Goal: Information Seeking & Learning: Learn about a topic

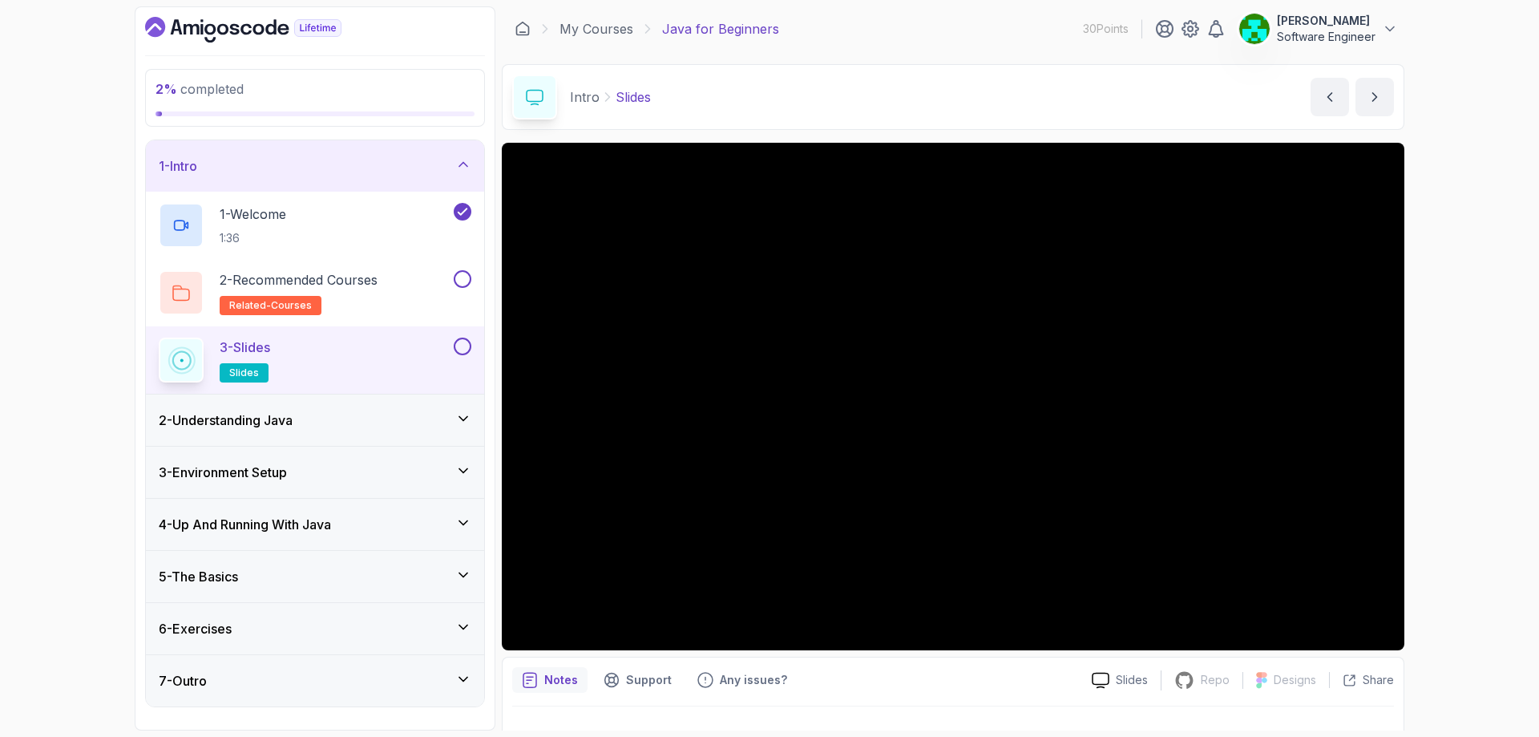
click at [464, 348] on button at bounding box center [463, 346] width 18 height 18
click at [290, 431] on div "2 - Understanding Java" at bounding box center [315, 419] width 338 height 51
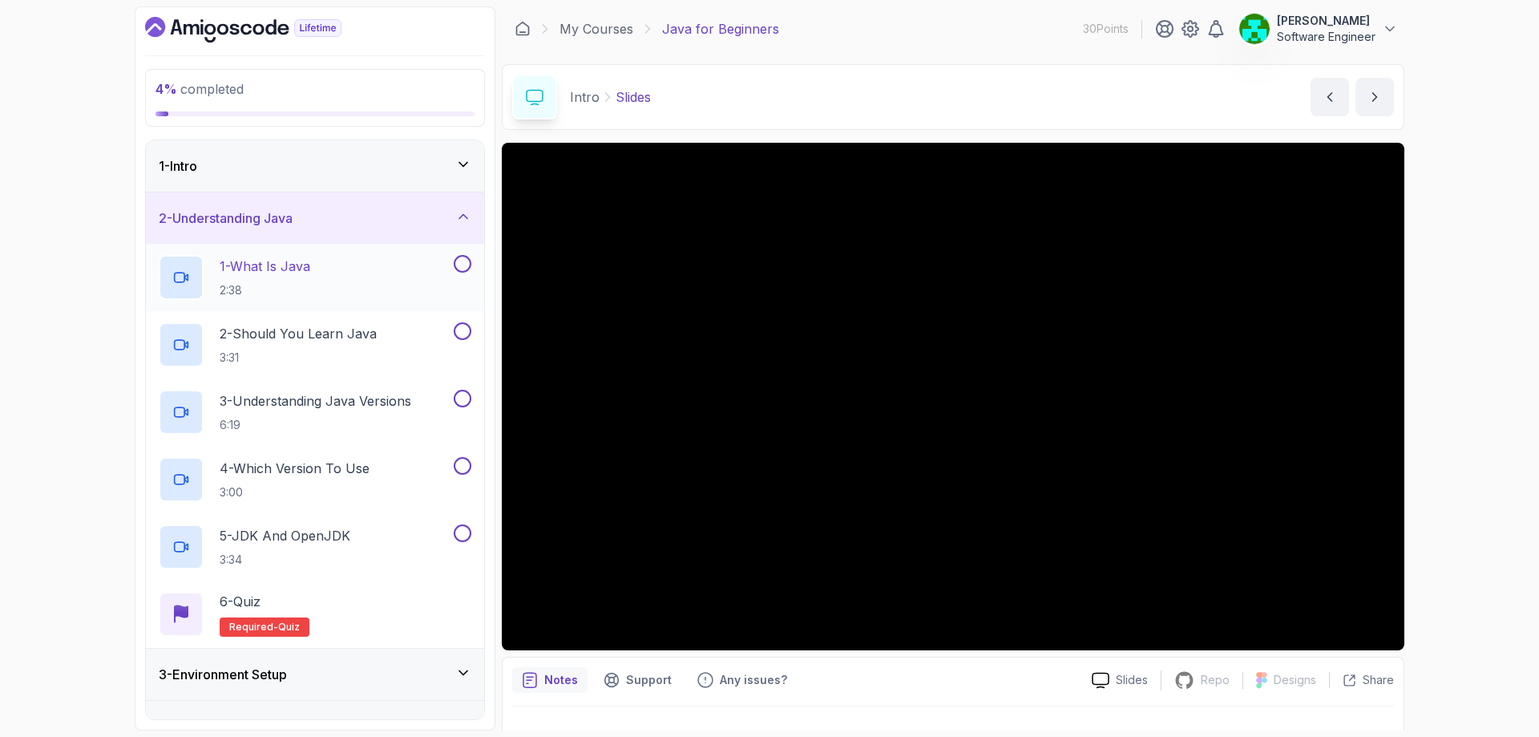
click at [297, 264] on p "1 - What Is Java" at bounding box center [265, 265] width 91 height 19
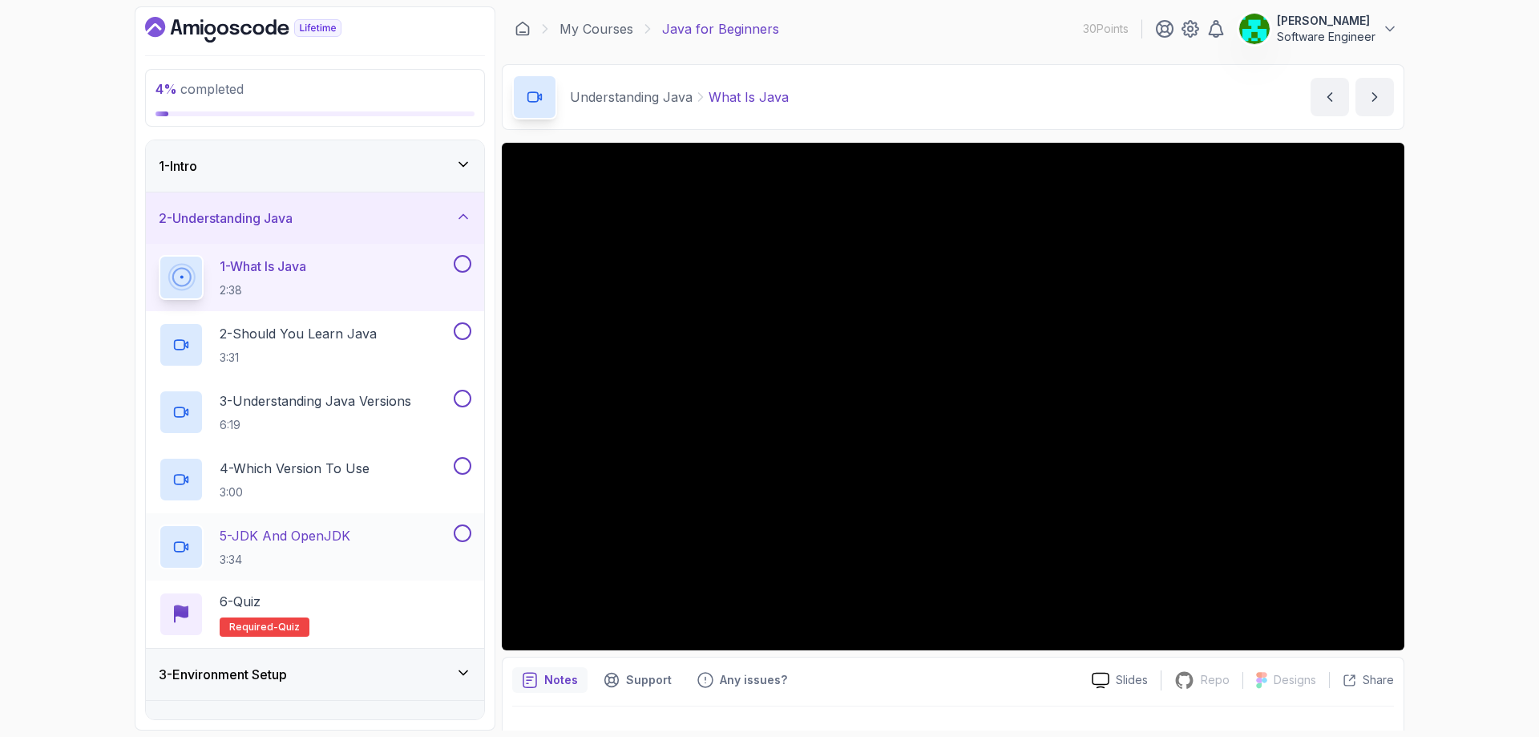
click at [345, 536] on p "5 - JDK And OpenJDK" at bounding box center [285, 535] width 131 height 19
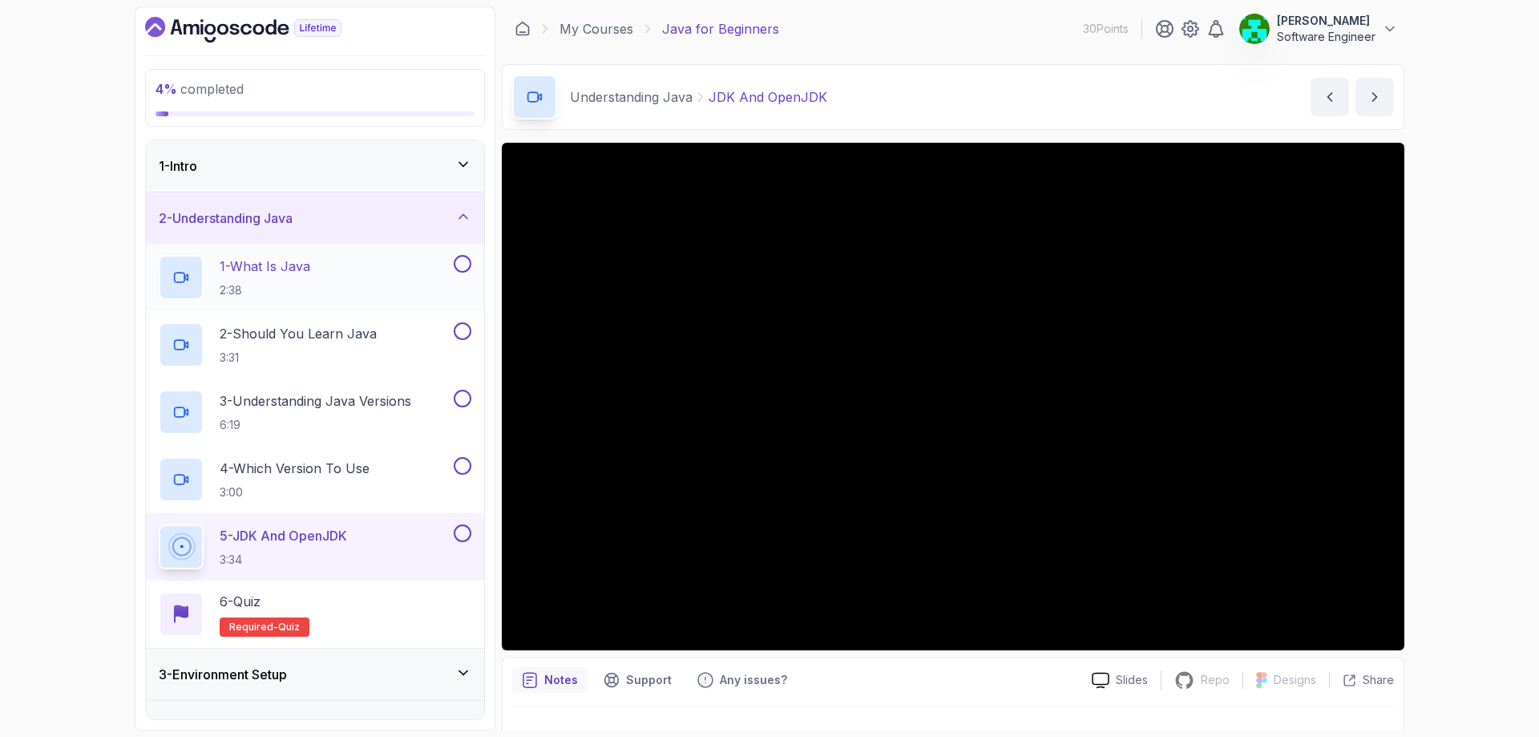
click at [461, 275] on button "1 - What Is Java 2:38" at bounding box center [315, 277] width 313 height 45
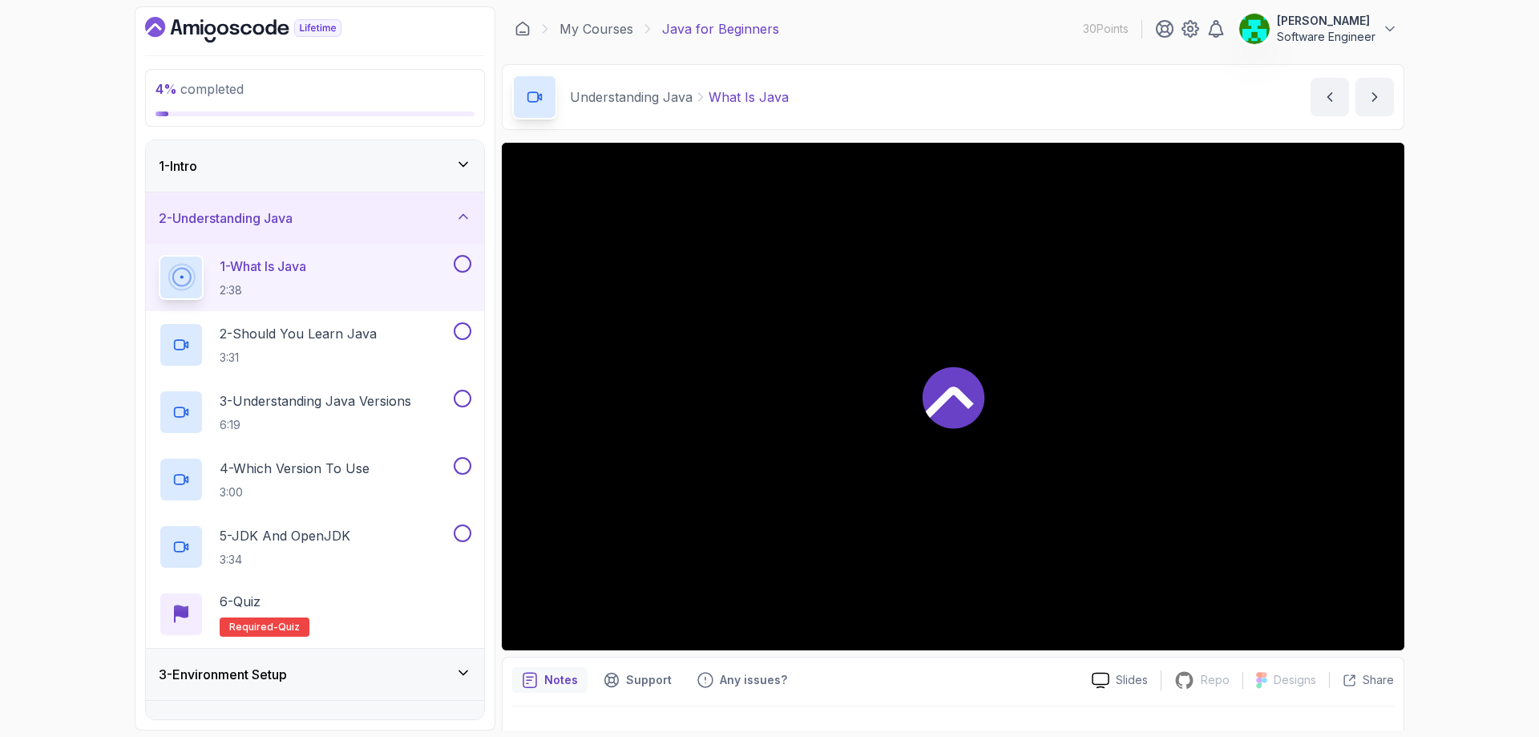
click at [462, 261] on button at bounding box center [463, 264] width 18 height 18
click at [464, 335] on button at bounding box center [463, 331] width 18 height 18
click at [464, 398] on button at bounding box center [463, 399] width 18 height 18
click at [465, 467] on button at bounding box center [463, 466] width 18 height 18
click at [463, 537] on button at bounding box center [463, 533] width 18 height 18
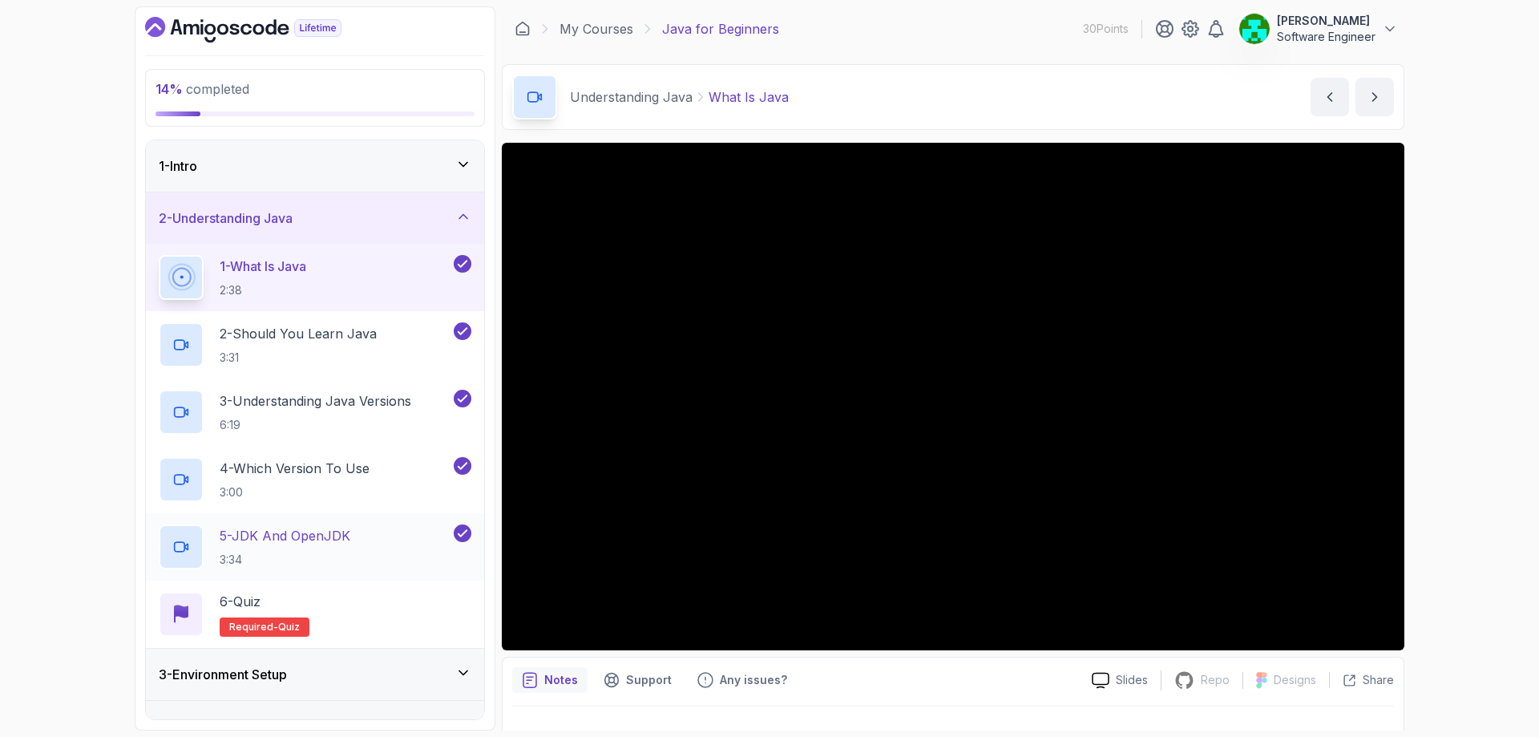
click at [292, 542] on p "5 - JDK And OpenJDK" at bounding box center [285, 535] width 131 height 19
